Goal: Task Accomplishment & Management: Use online tool/utility

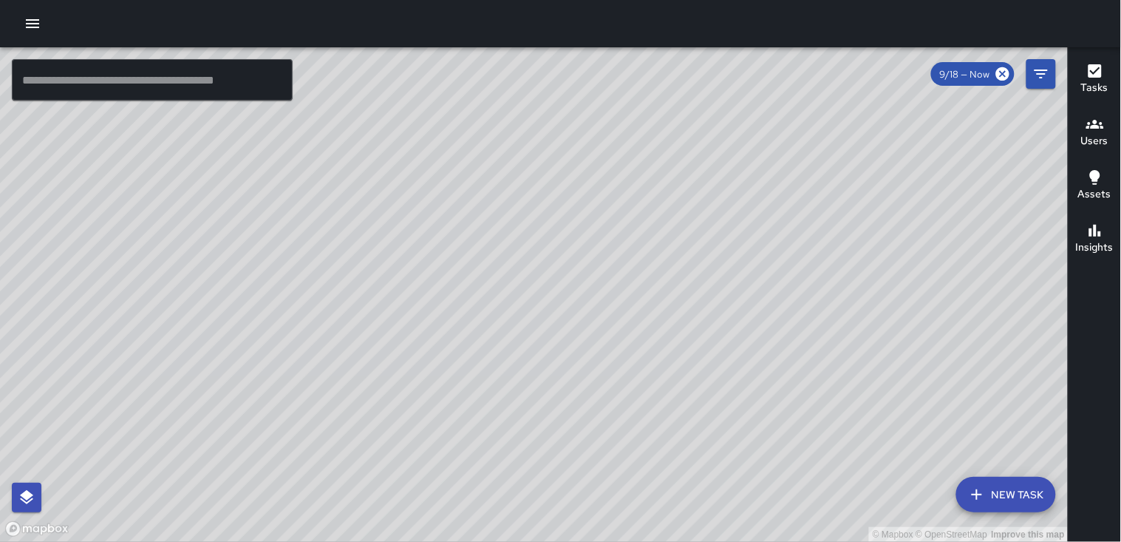
click at [32, 18] on icon "button" at bounding box center [33, 24] width 18 height 18
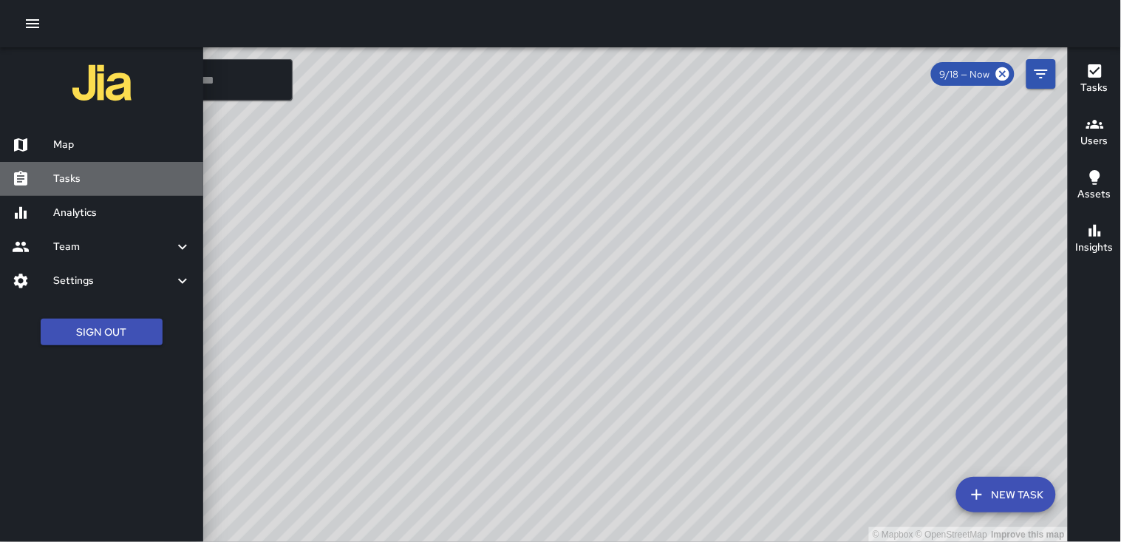
click at [86, 181] on h6 "Tasks" at bounding box center [122, 179] width 138 height 16
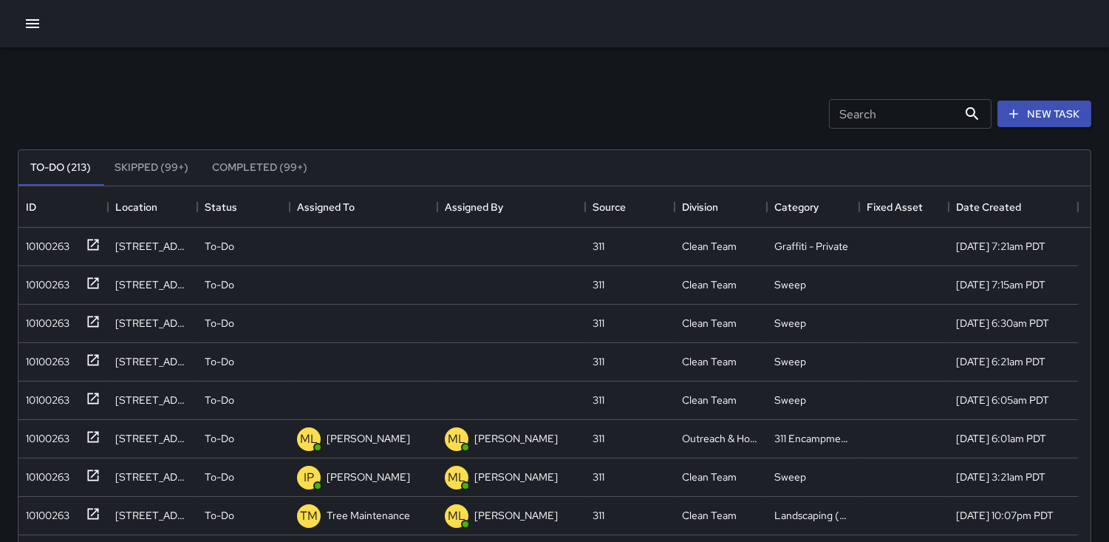
scroll to position [613, 1059]
click at [53, 247] on div "10100263" at bounding box center [44, 243] width 49 height 21
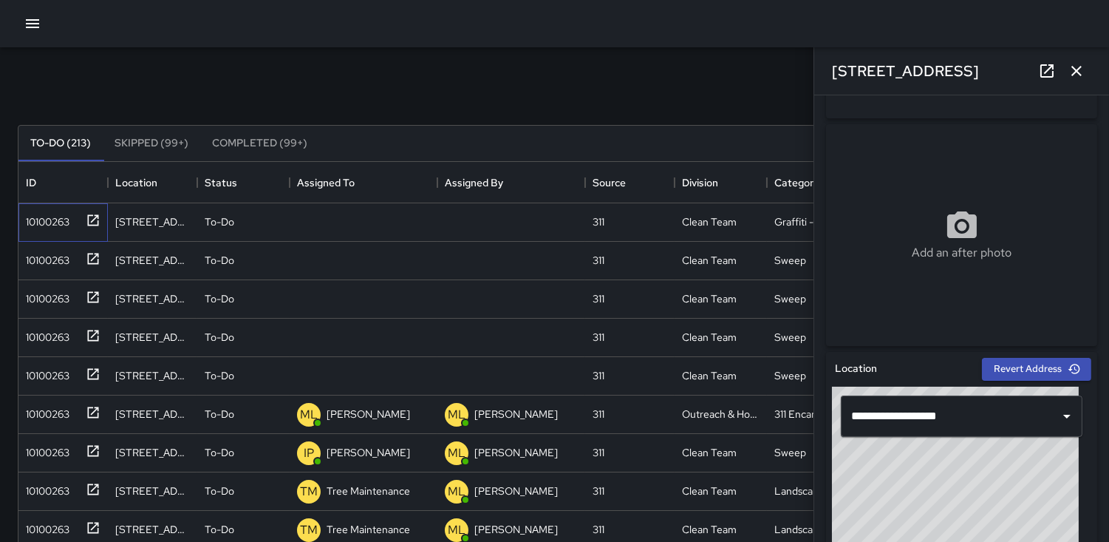
scroll to position [2, 0]
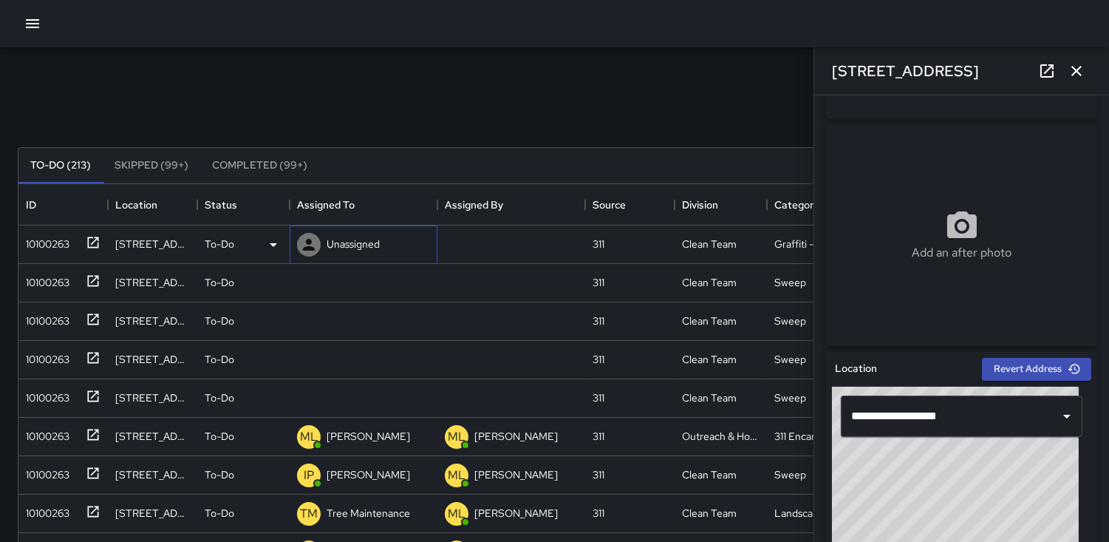
click at [308, 241] on icon at bounding box center [309, 245] width 12 height 12
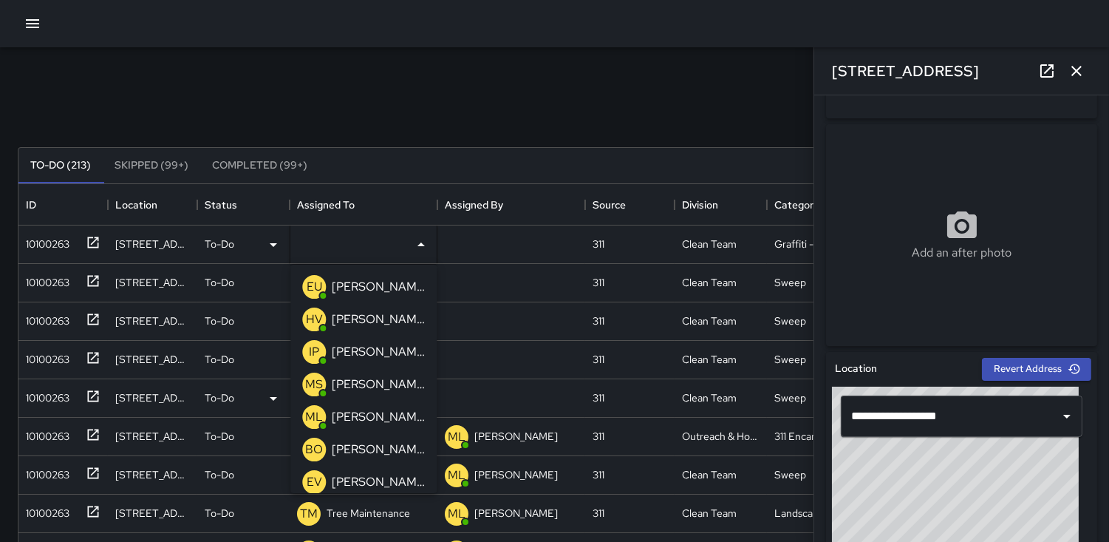
drag, startPoint x: 312, startPoint y: 449, endPoint x: 301, endPoint y: 394, distance: 56.7
click at [311, 449] on p "BO" at bounding box center [314, 449] width 18 height 18
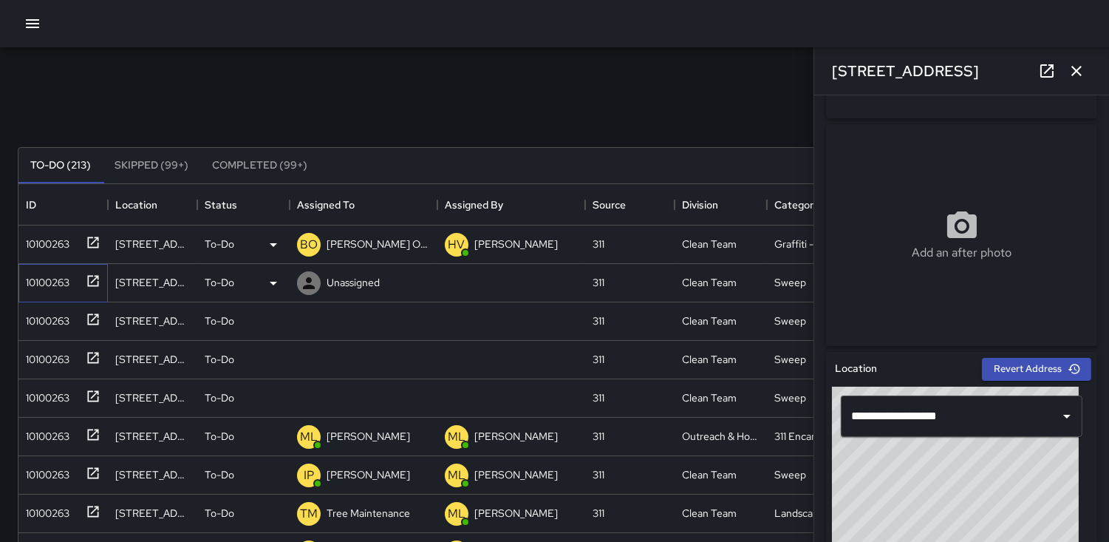
click at [61, 281] on div "10100263" at bounding box center [44, 279] width 49 height 21
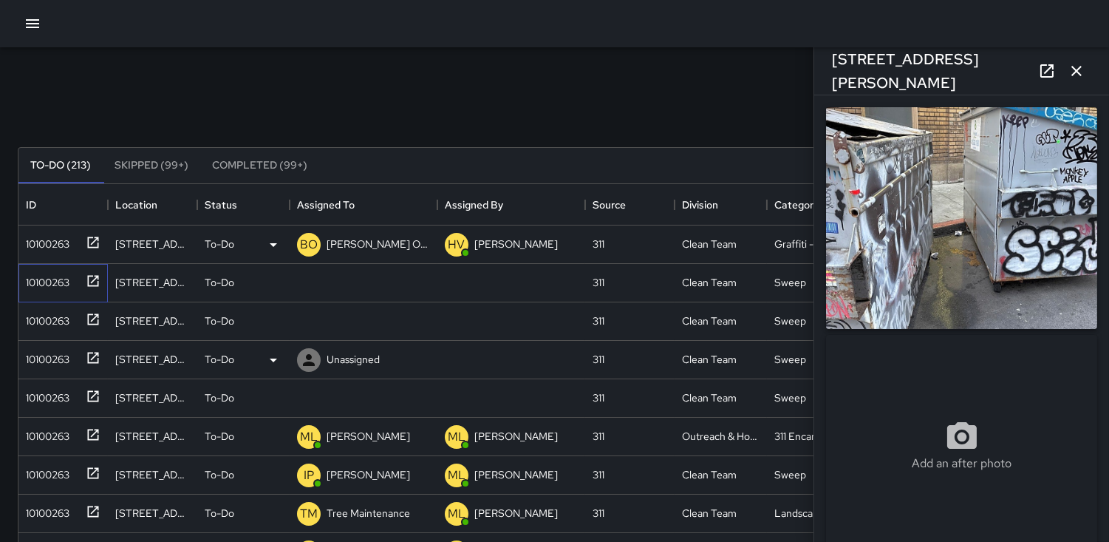
type input "**********"
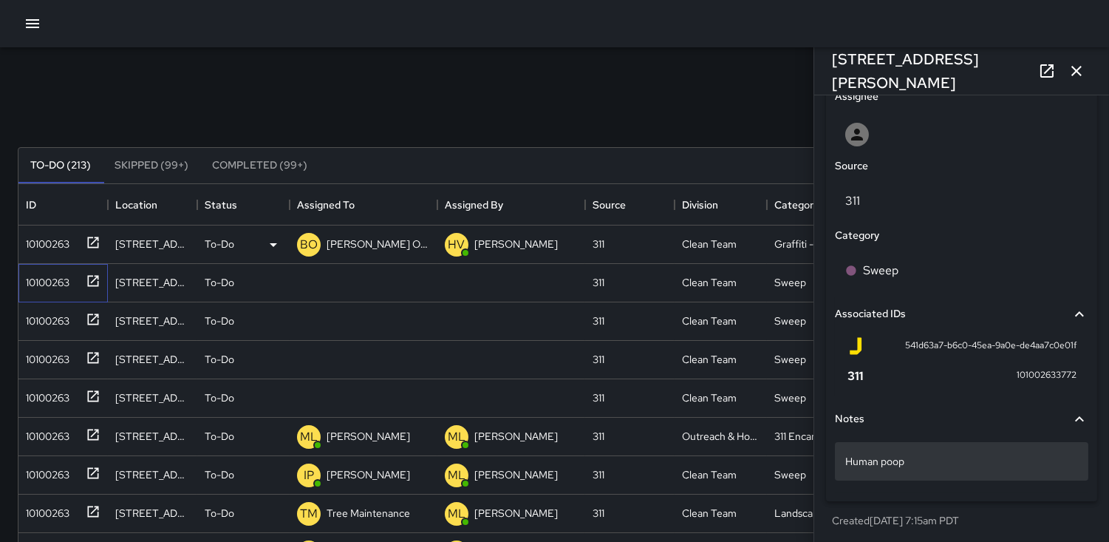
scroll to position [785, 0]
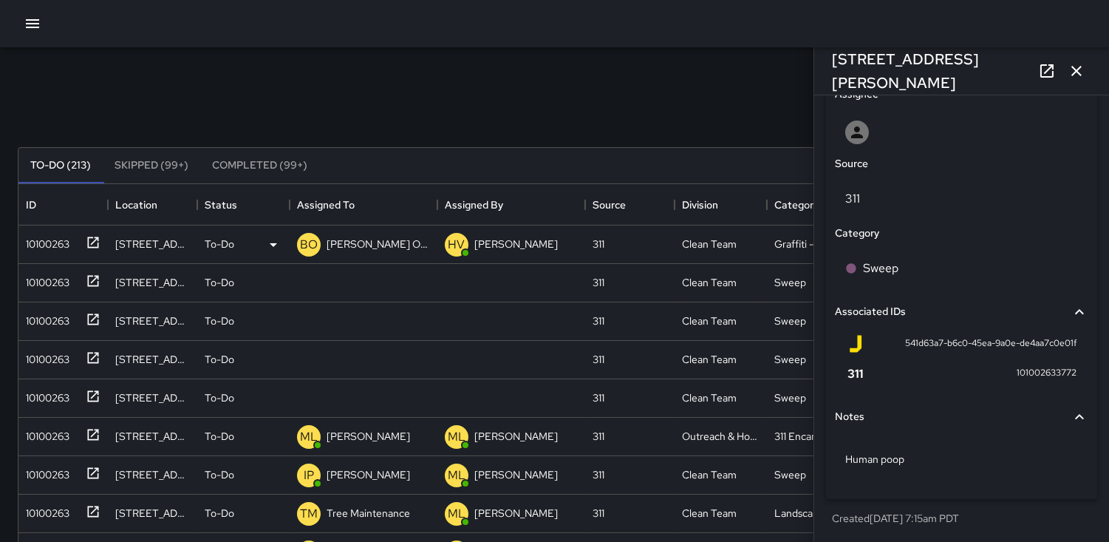
click at [1074, 69] on icon "button" at bounding box center [1076, 71] width 10 height 10
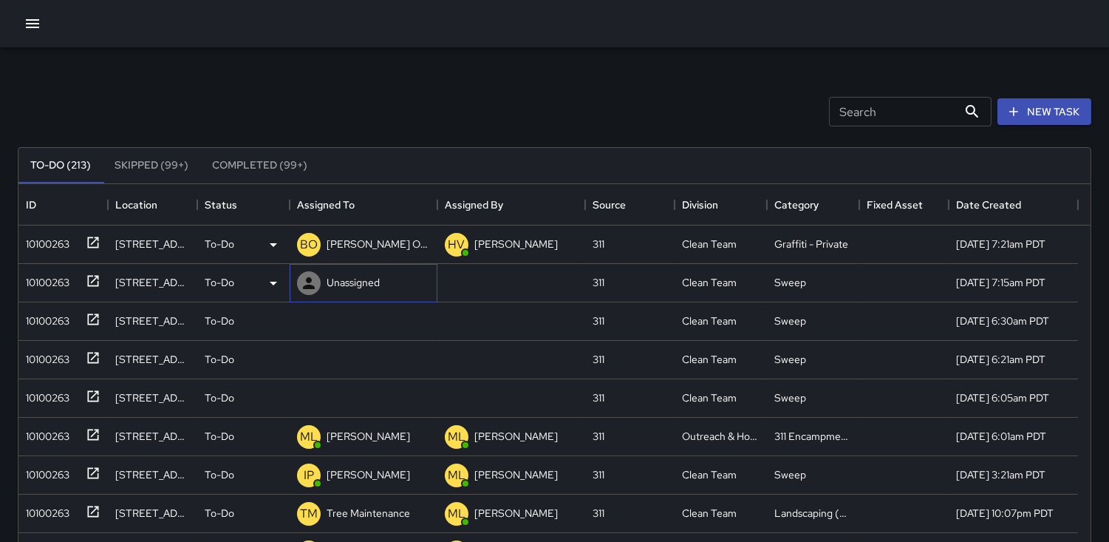
click at [306, 282] on icon at bounding box center [309, 283] width 18 height 18
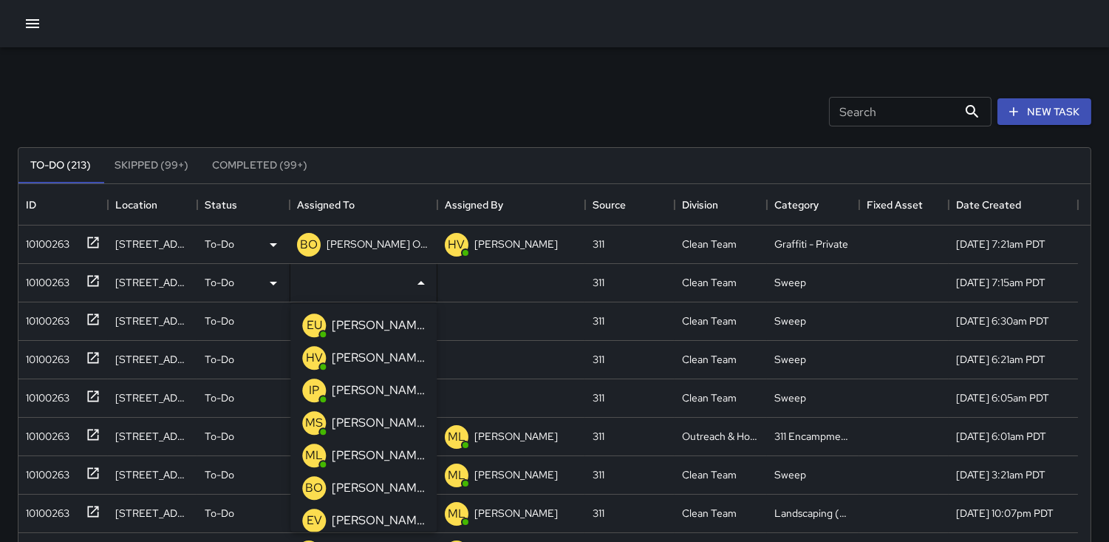
click at [311, 322] on p "EU" at bounding box center [315, 325] width 16 height 18
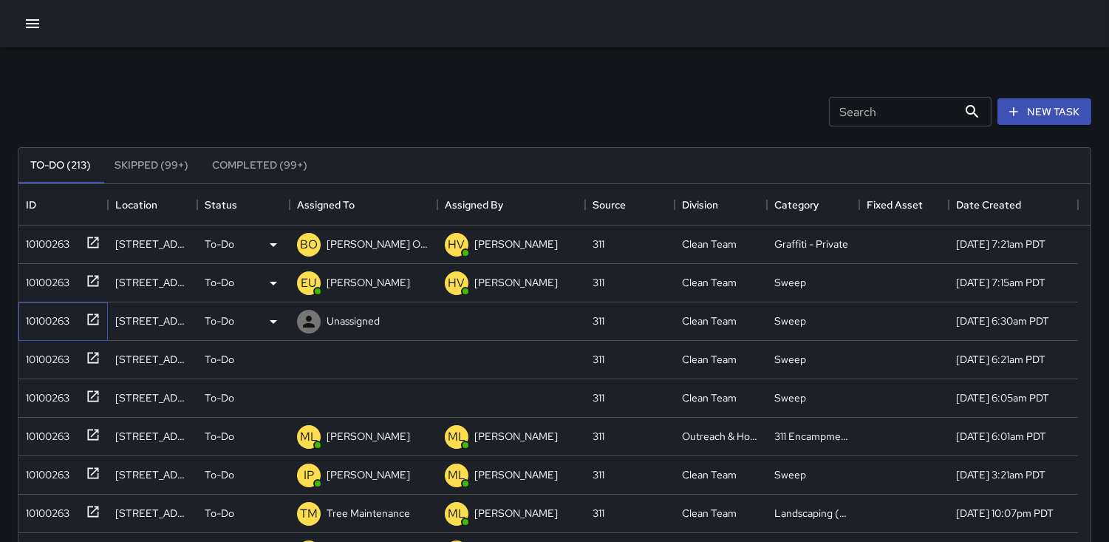
click at [49, 319] on div "10100263" at bounding box center [44, 317] width 49 height 21
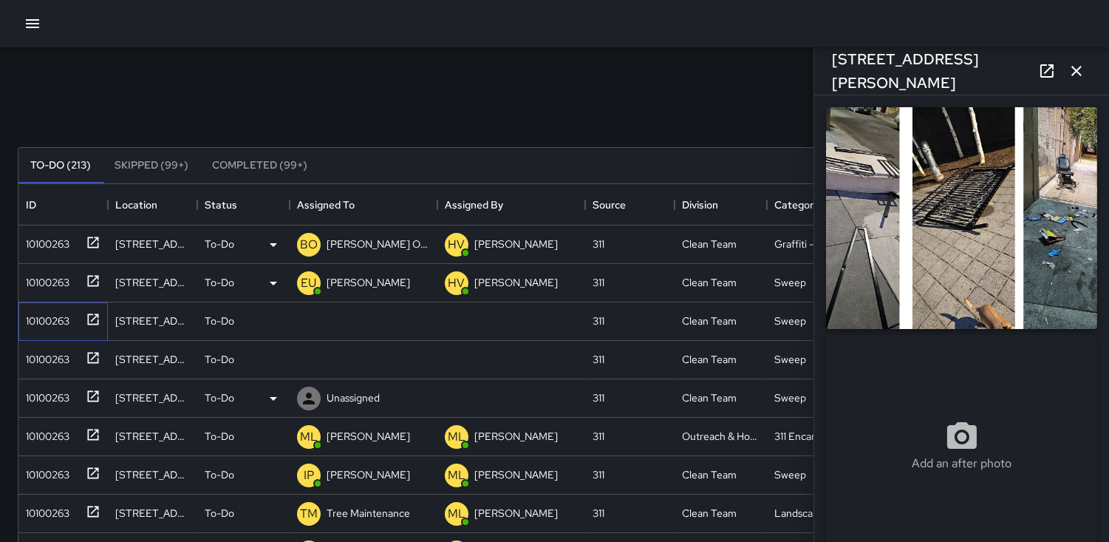
type input "**********"
click at [312, 321] on icon at bounding box center [309, 321] width 18 height 18
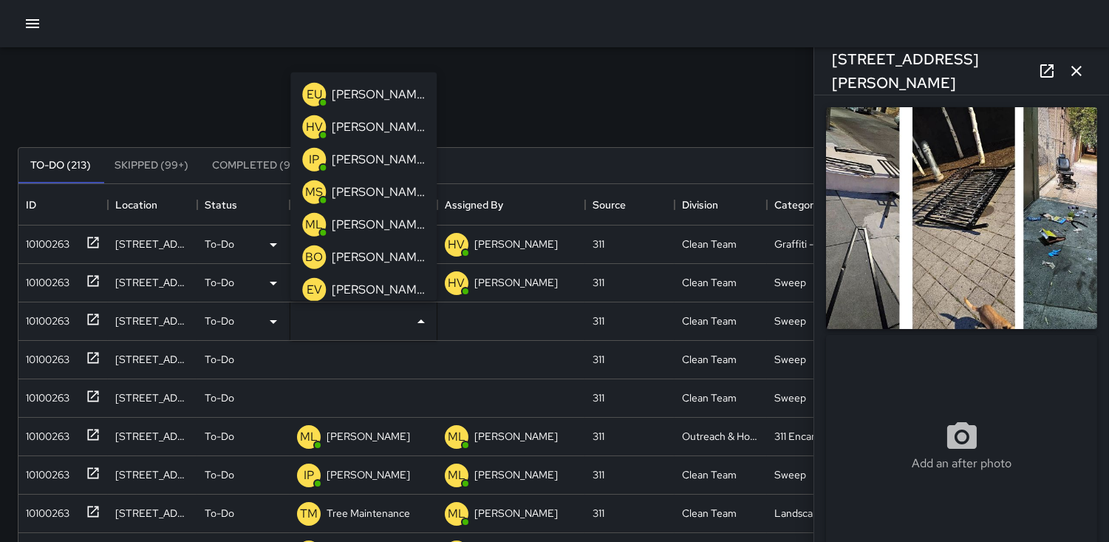
click at [312, 121] on p "HV" at bounding box center [314, 126] width 17 height 18
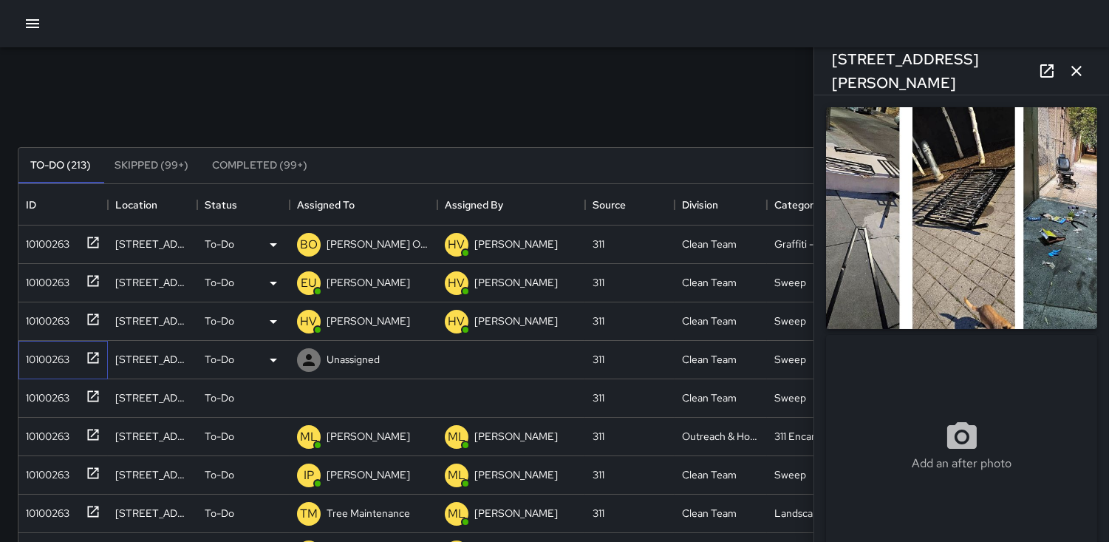
click at [46, 349] on div "10100263" at bounding box center [44, 356] width 49 height 21
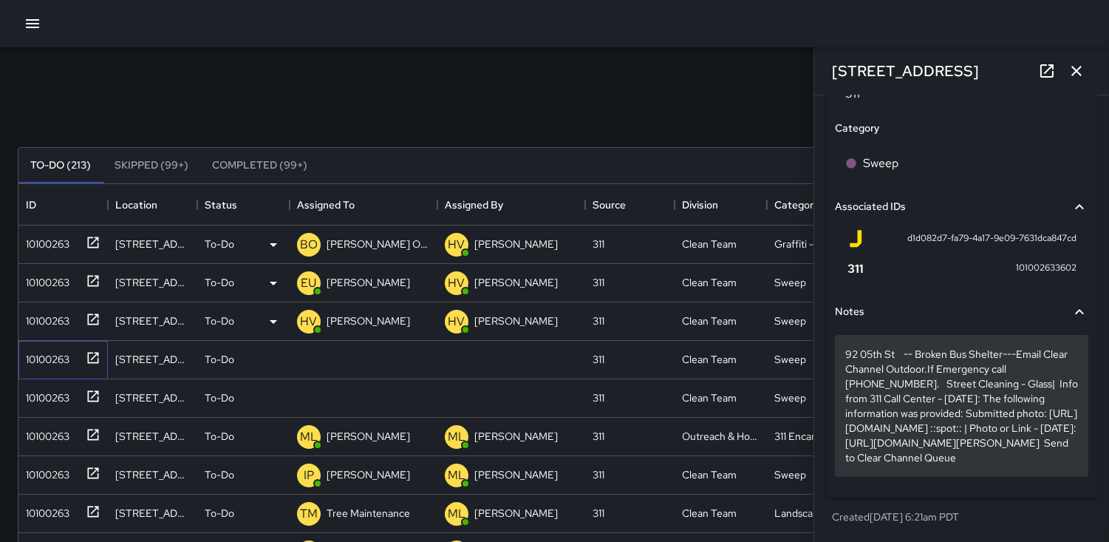
scroll to position [977, 0]
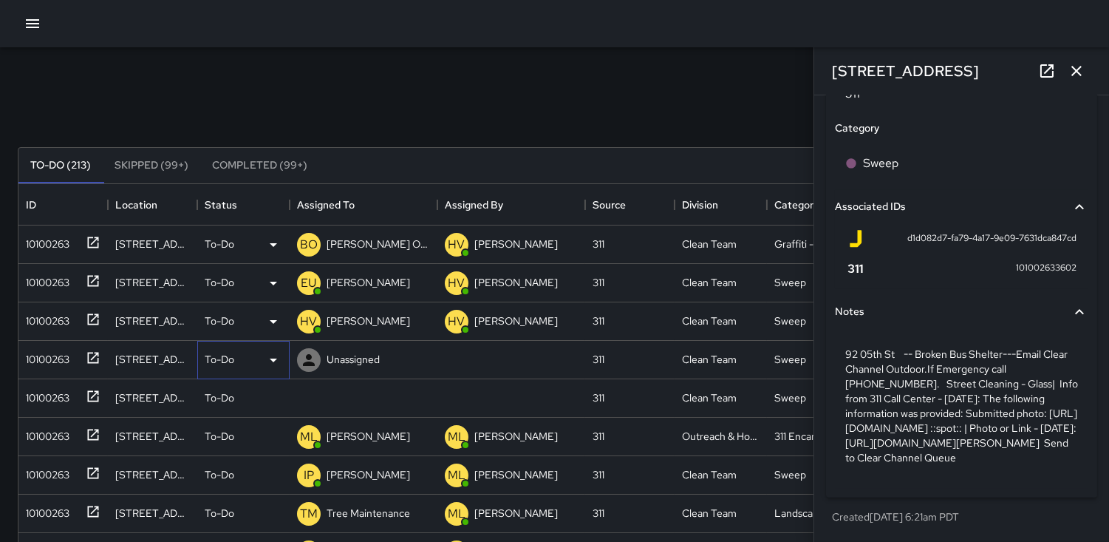
click at [275, 359] on icon at bounding box center [273, 360] width 7 height 4
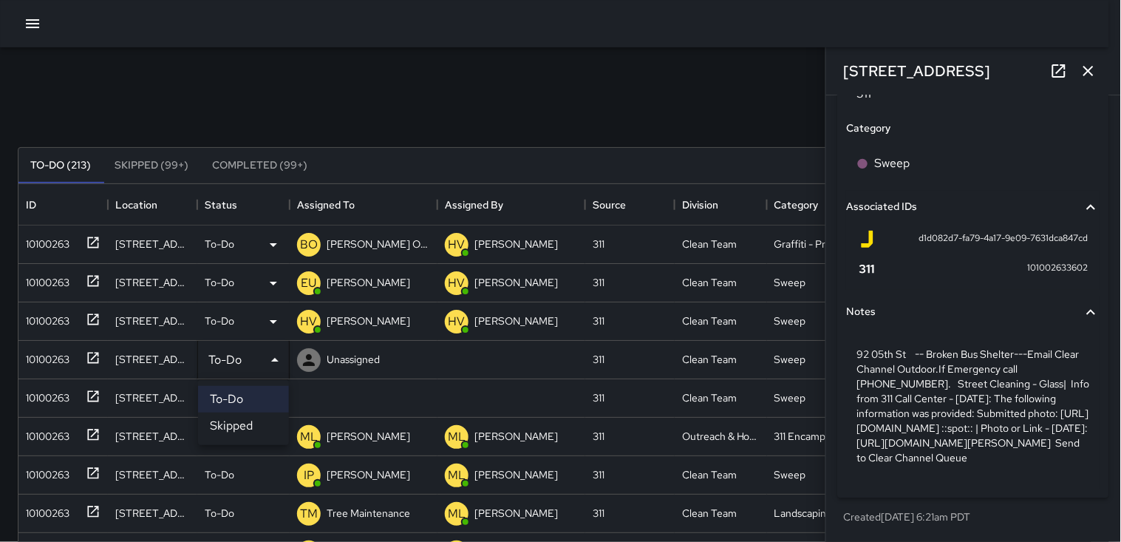
click at [247, 427] on li "Skipped" at bounding box center [243, 425] width 91 height 27
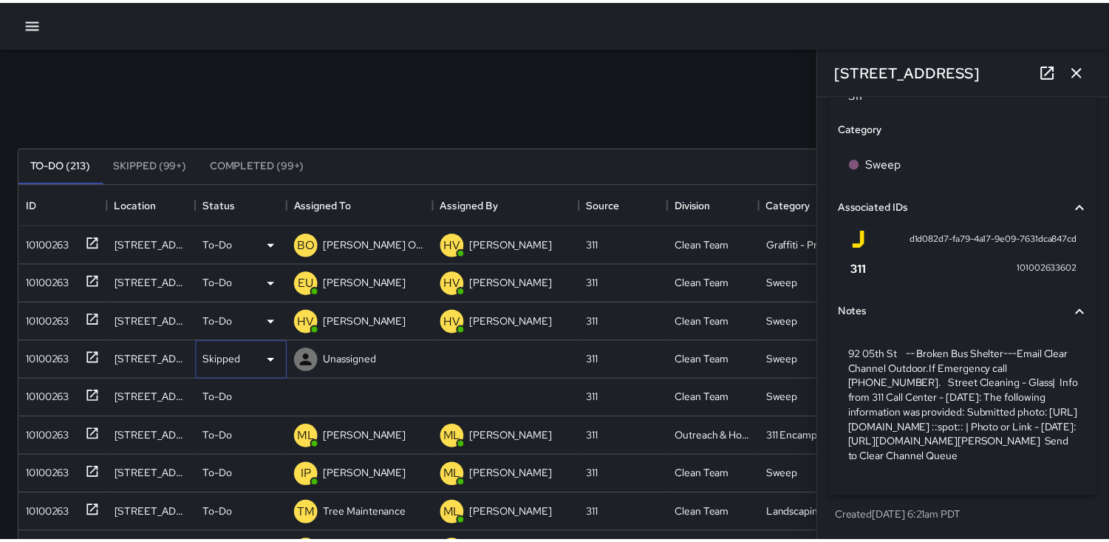
scroll to position [13, 13]
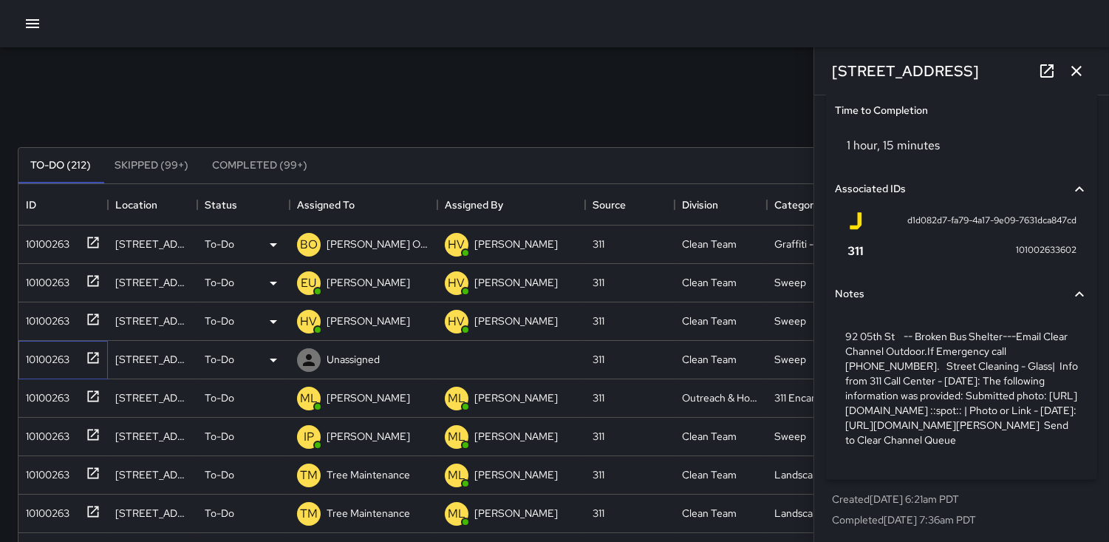
click at [56, 362] on div "10100263" at bounding box center [44, 356] width 49 height 21
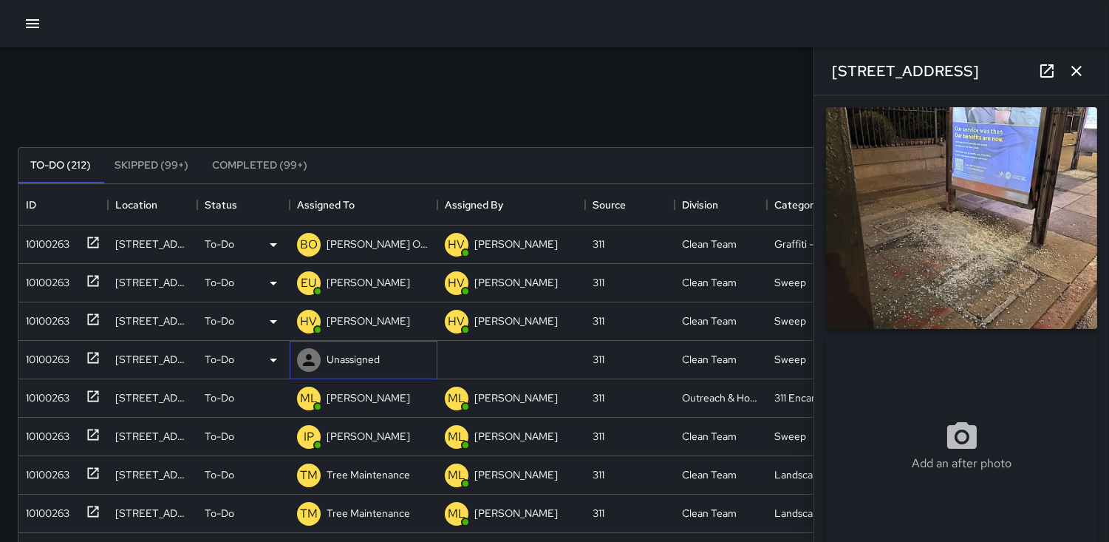
click at [307, 361] on icon at bounding box center [309, 360] width 12 height 12
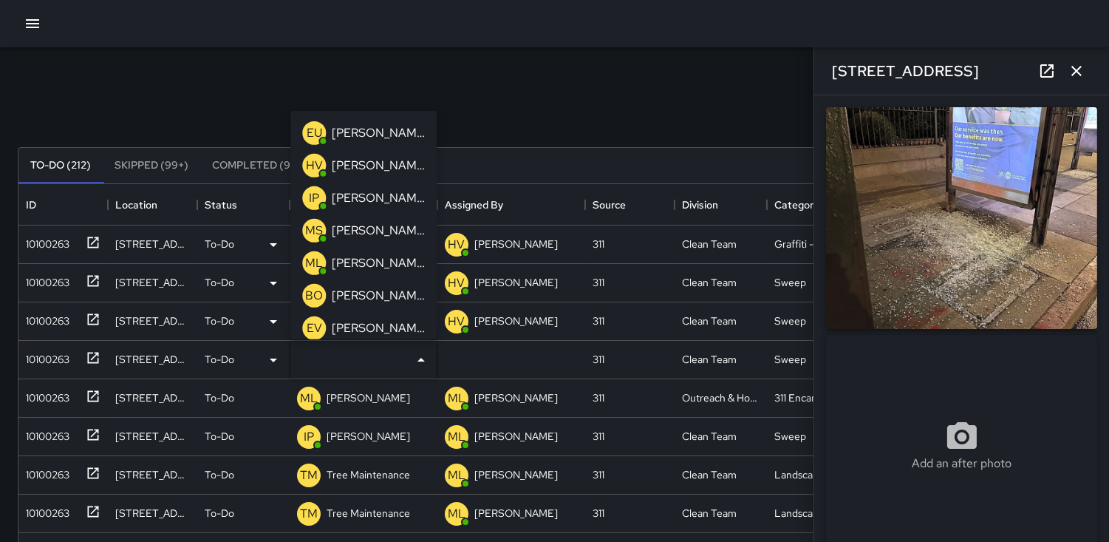
click at [312, 163] on p "HV" at bounding box center [314, 166] width 17 height 18
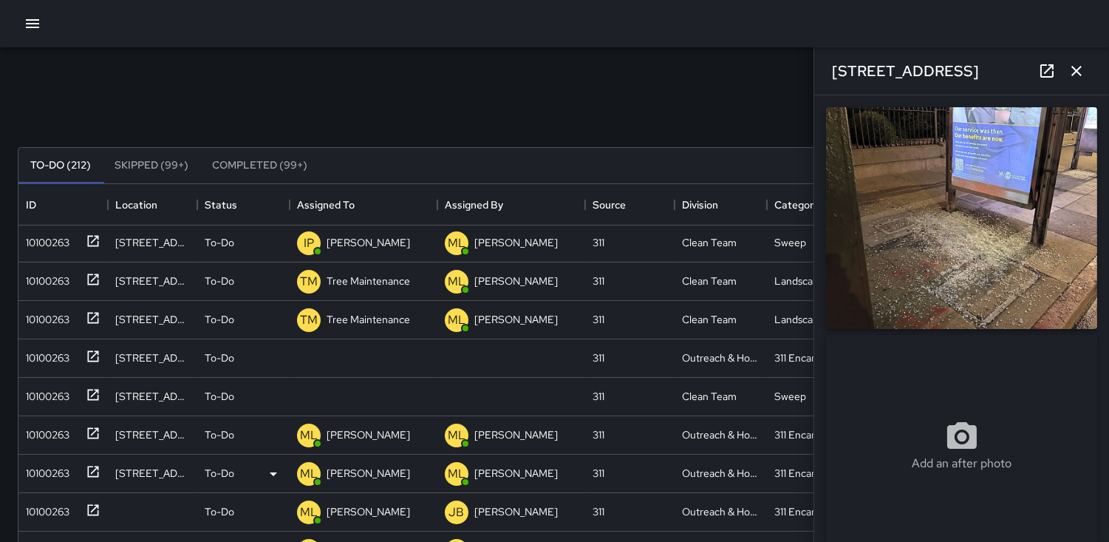
scroll to position [246, 0]
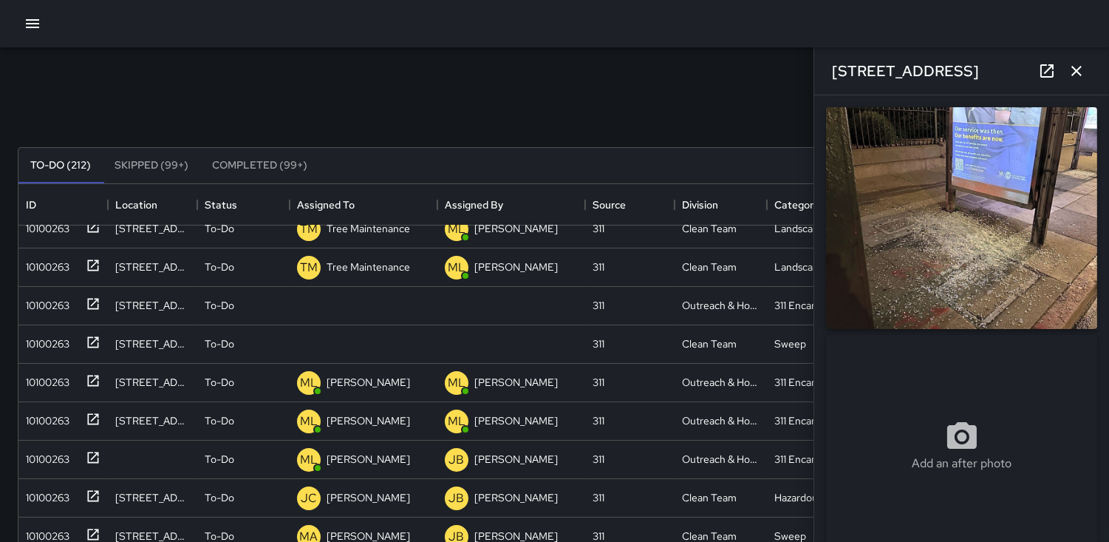
click at [1073, 74] on icon "button" at bounding box center [1076, 71] width 10 height 10
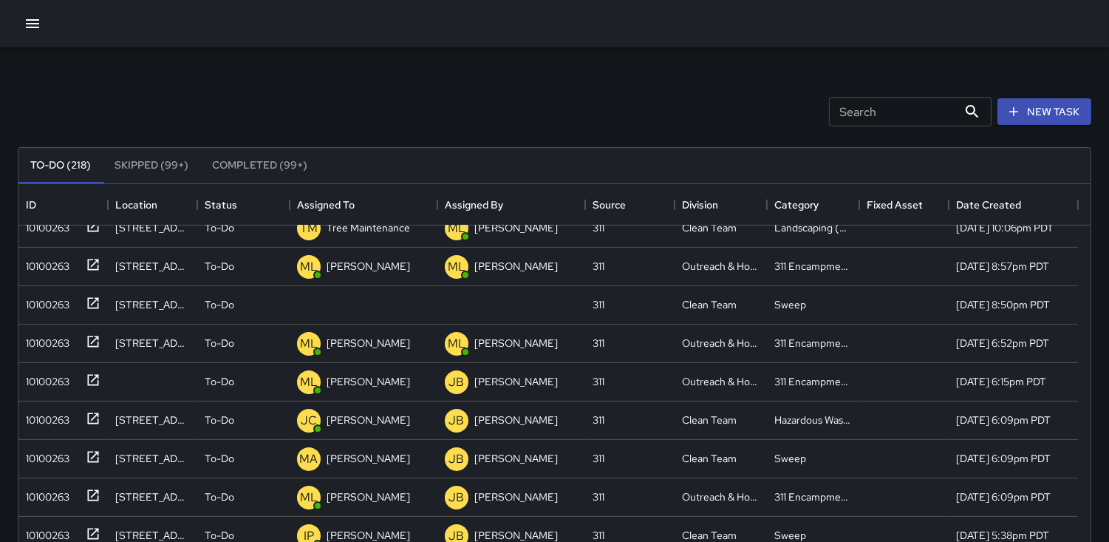
scroll to position [746, 0]
